Goal: Task Accomplishment & Management: Complete application form

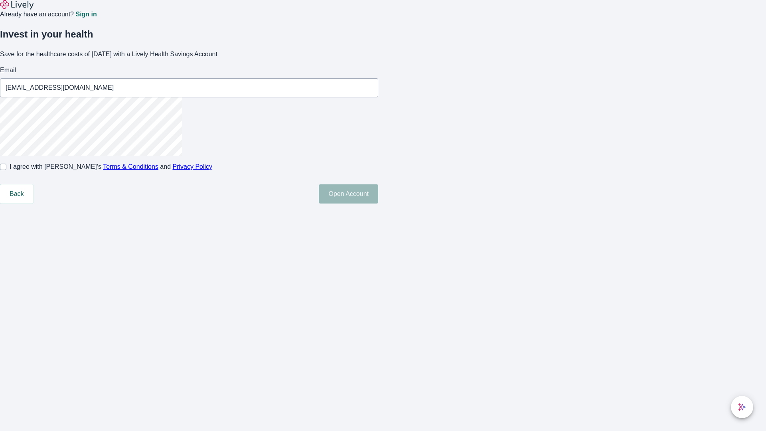
click at [6, 170] on input "I agree with Lively’s Terms & Conditions and Privacy Policy" at bounding box center [3, 167] width 6 height 6
checkbox input "true"
click at [378, 203] on button "Open Account" at bounding box center [348, 193] width 59 height 19
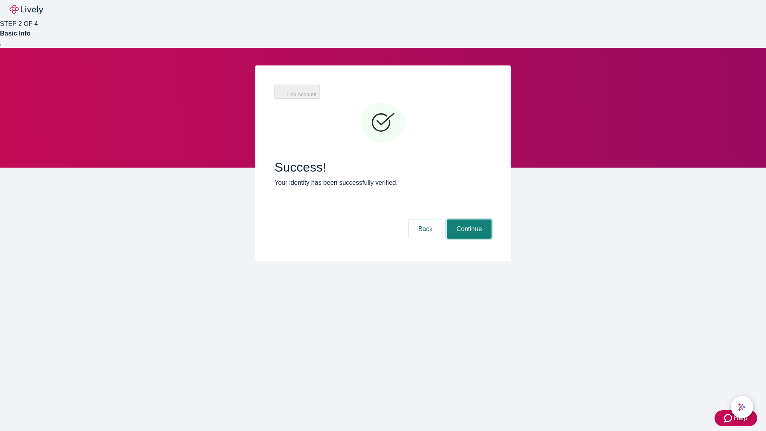
click at [468, 219] on button "Continue" at bounding box center [469, 228] width 45 height 19
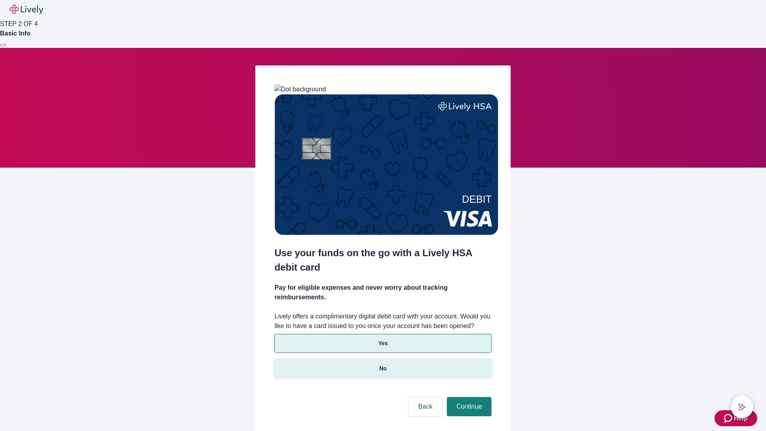
click at [383, 364] on p "No" at bounding box center [383, 368] width 8 height 8
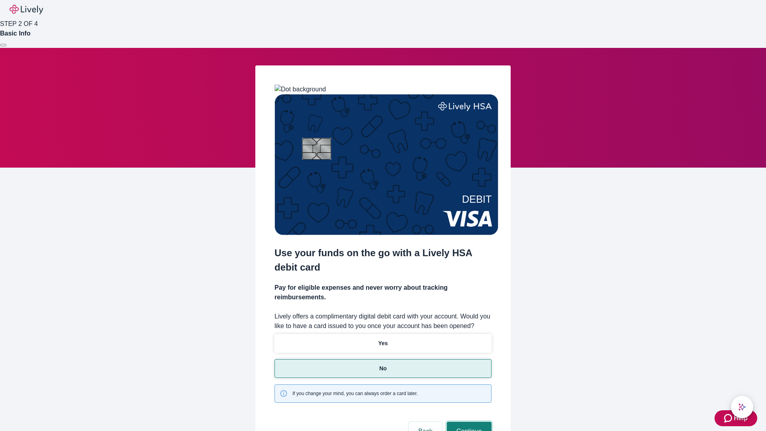
click at [468, 422] on button "Continue" at bounding box center [469, 431] width 45 height 19
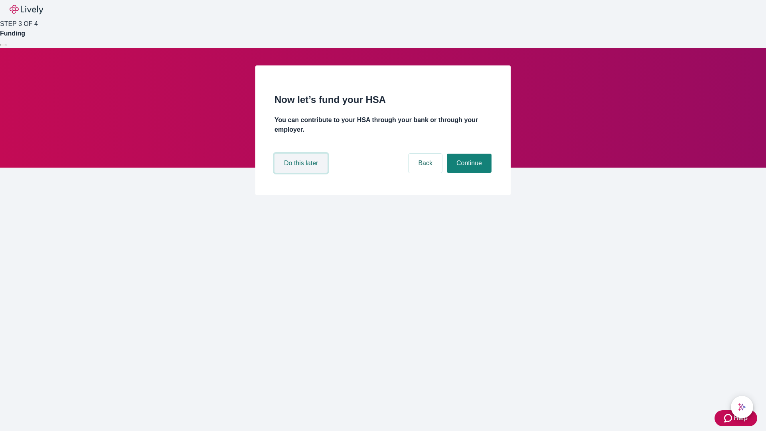
click at [302, 173] on button "Do this later" at bounding box center [300, 163] width 53 height 19
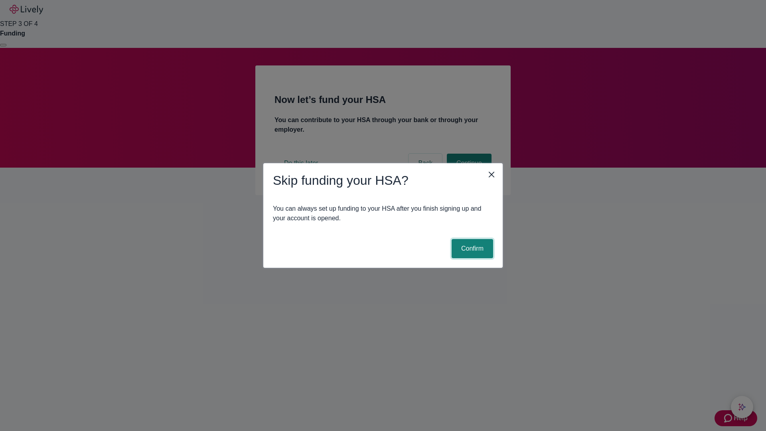
click at [471, 249] on button "Confirm" at bounding box center [472, 248] width 41 height 19
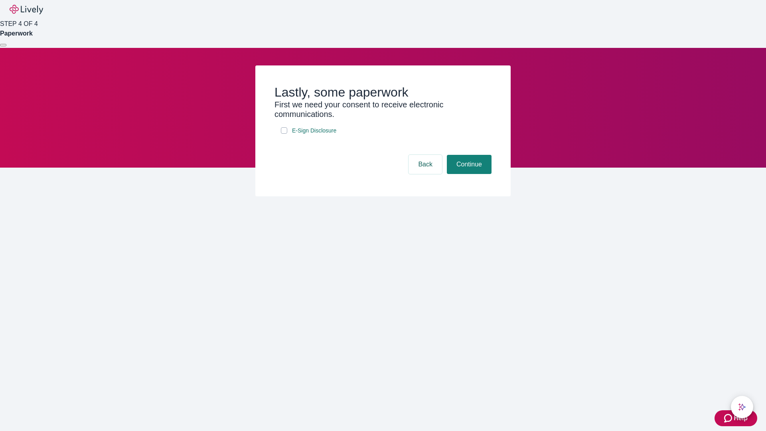
click at [284, 134] on input "E-Sign Disclosure" at bounding box center [284, 130] width 6 height 6
checkbox input "true"
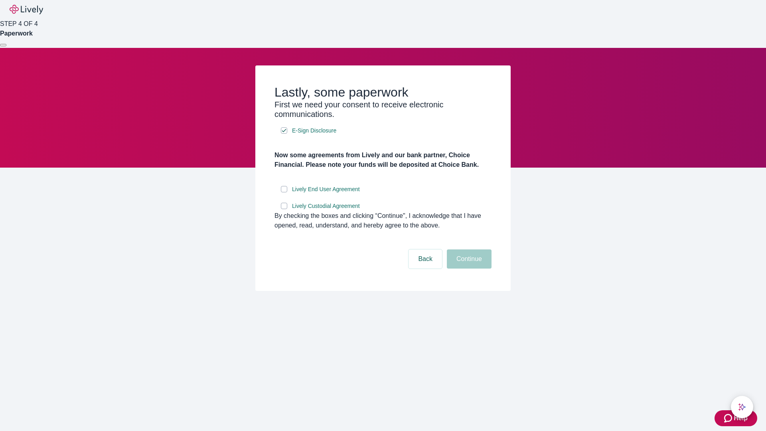
click at [284, 192] on input "Lively End User Agreement" at bounding box center [284, 189] width 6 height 6
checkbox input "true"
click at [284, 209] on input "Lively Custodial Agreement" at bounding box center [284, 206] width 6 height 6
checkbox input "true"
click at [468, 268] on button "Continue" at bounding box center [469, 258] width 45 height 19
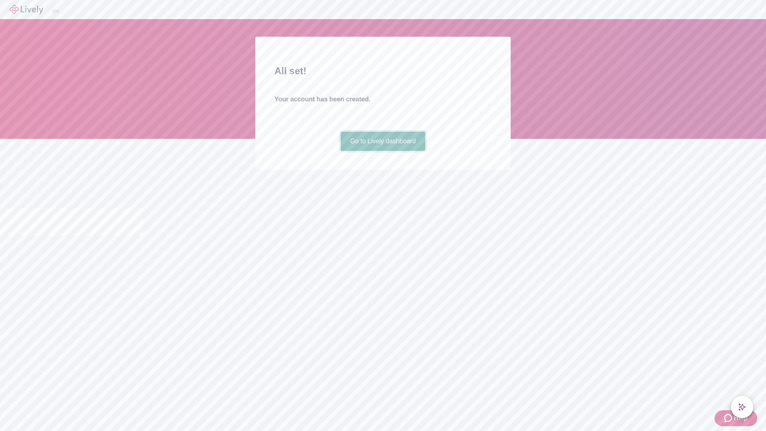
click at [383, 151] on link "Go to Lively dashboard" at bounding box center [383, 141] width 85 height 19
